Goal: Task Accomplishment & Management: Manage account settings

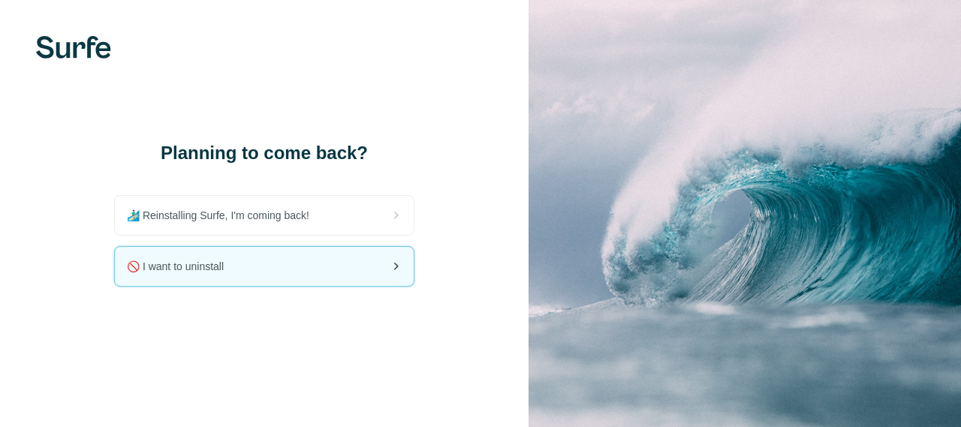
click at [395, 270] on icon at bounding box center [396, 267] width 18 height 18
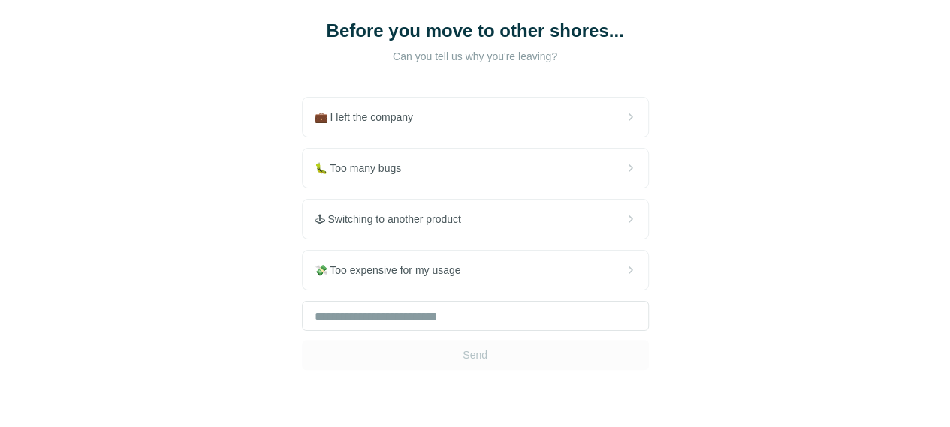
scroll to position [100, 0]
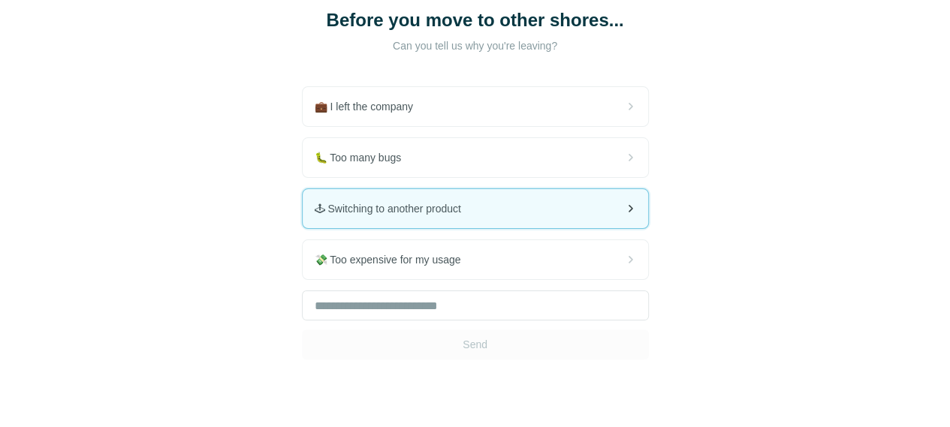
click at [629, 210] on icon at bounding box center [631, 209] width 5 height 8
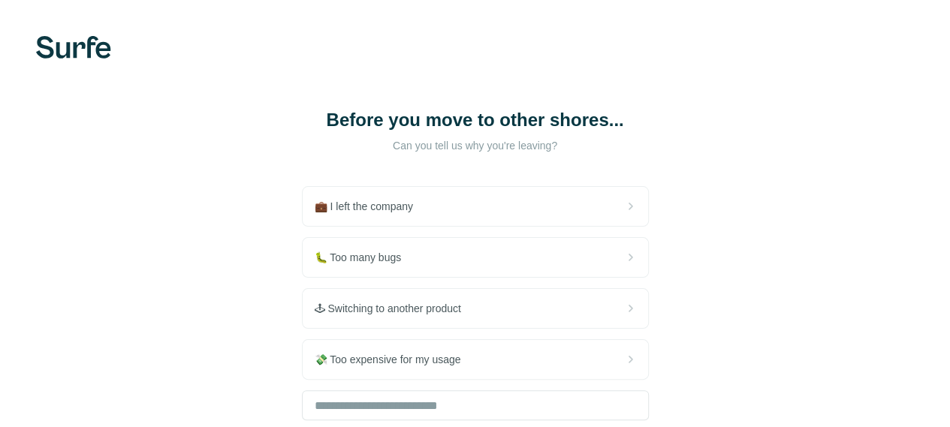
scroll to position [100, 0]
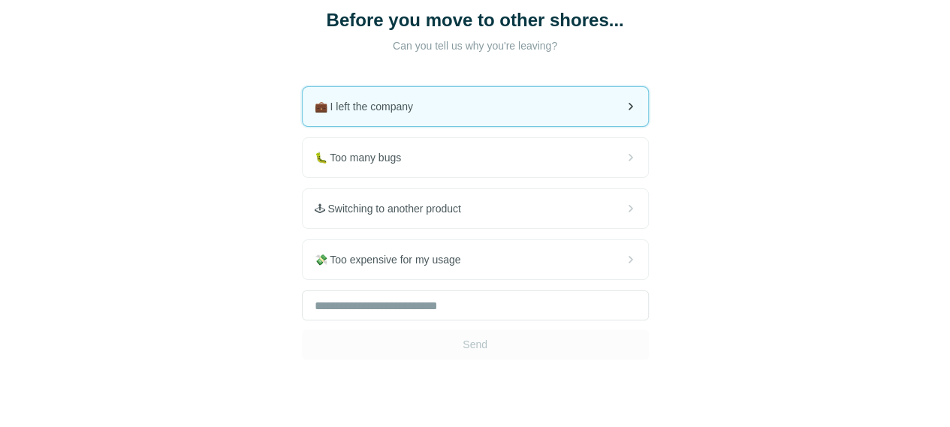
click at [629, 106] on icon at bounding box center [631, 107] width 5 height 8
